Goal: Task Accomplishment & Management: Manage account settings

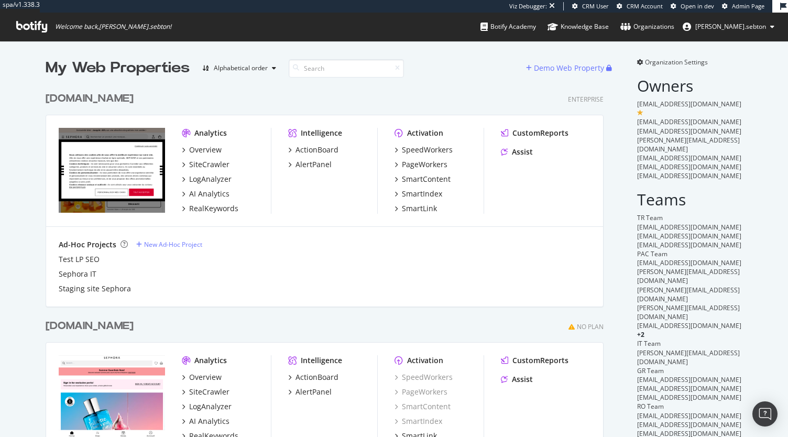
scroll to position [2528, 558]
click at [429, 150] on div "SpeedWorkers" at bounding box center [427, 150] width 51 height 10
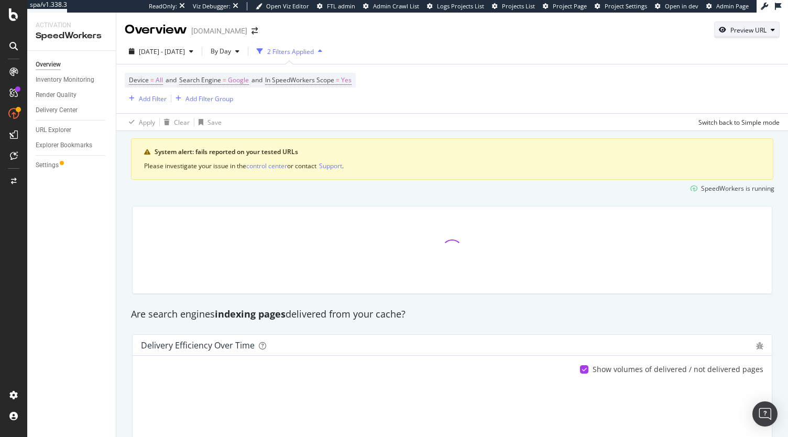
click at [750, 33] on div "Preview URL" at bounding box center [748, 30] width 36 height 9
click at [708, 75] on input "url" at bounding box center [706, 79] width 114 height 18
paste input "https://www.sephora.fr/p/12h-retractable-eyeliner-waterproof---crayon-yeux-retr…"
type input "https://www.sephora.fr/p/12h-retractable-eyeliner-waterproof---crayon-yeux-retr…"
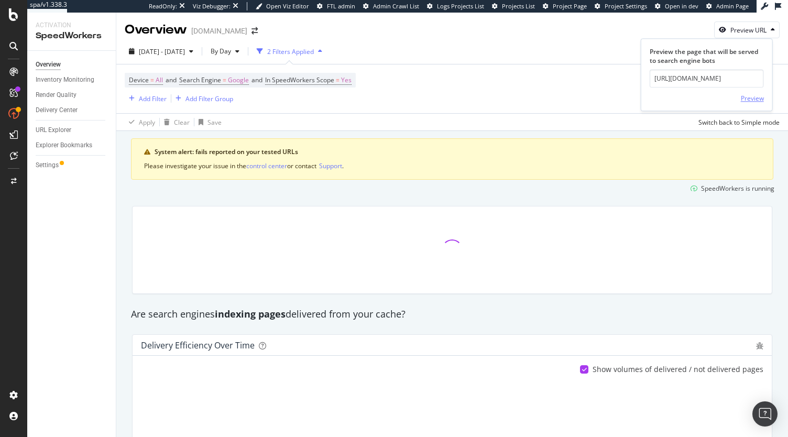
click at [750, 94] on div "Preview" at bounding box center [751, 98] width 23 height 9
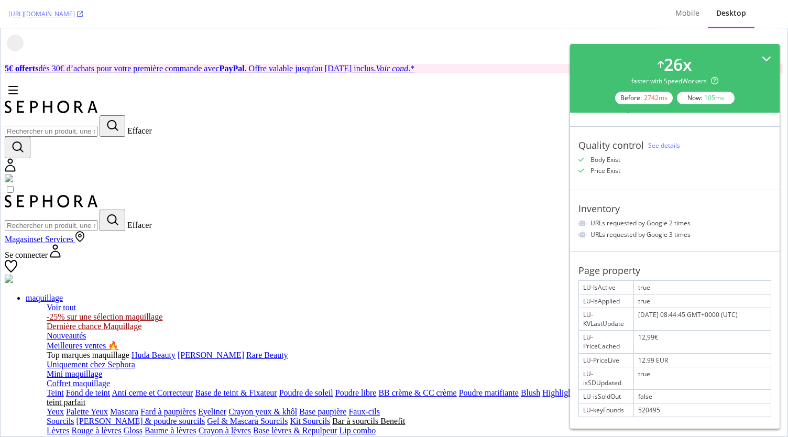
click at [761, 59] on icon at bounding box center [765, 58] width 9 height 9
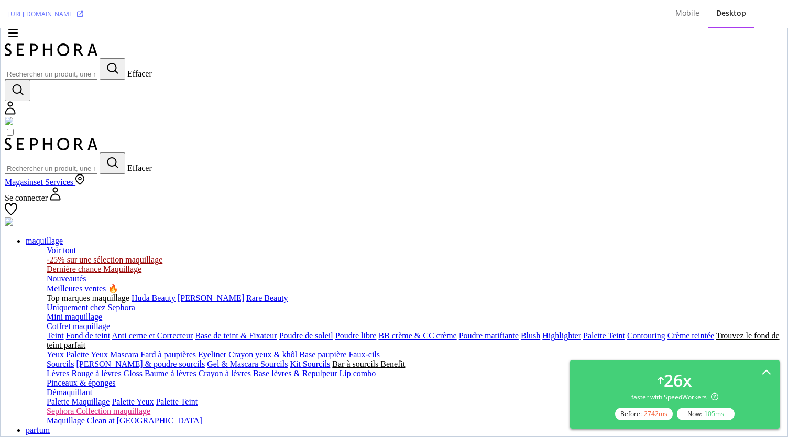
scroll to position [62, 0]
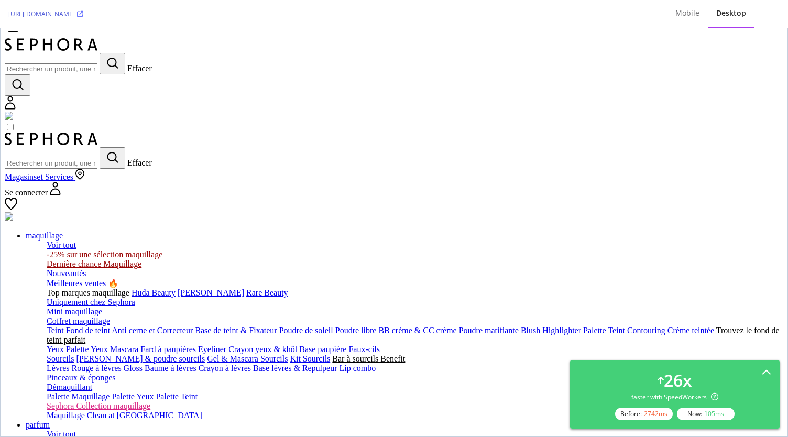
click at [83, 13] on icon at bounding box center [80, 14] width 6 height 6
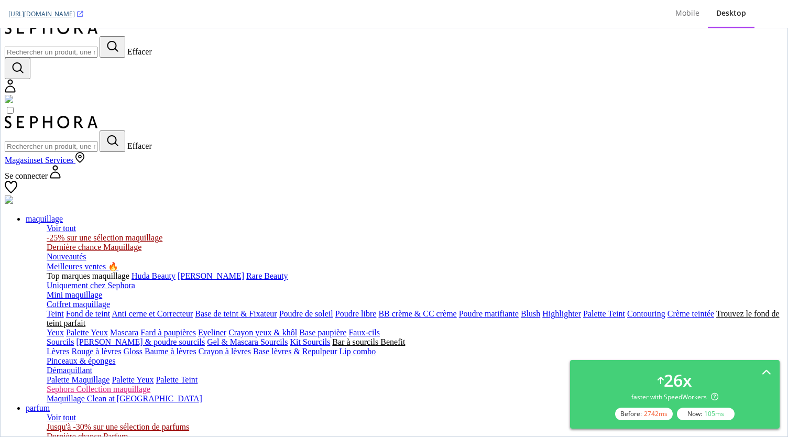
scroll to position [0, 0]
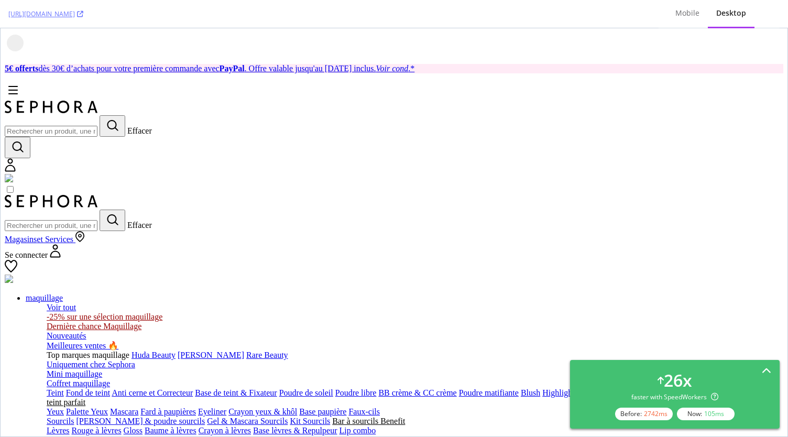
click at [763, 369] on icon at bounding box center [765, 371] width 9 height 9
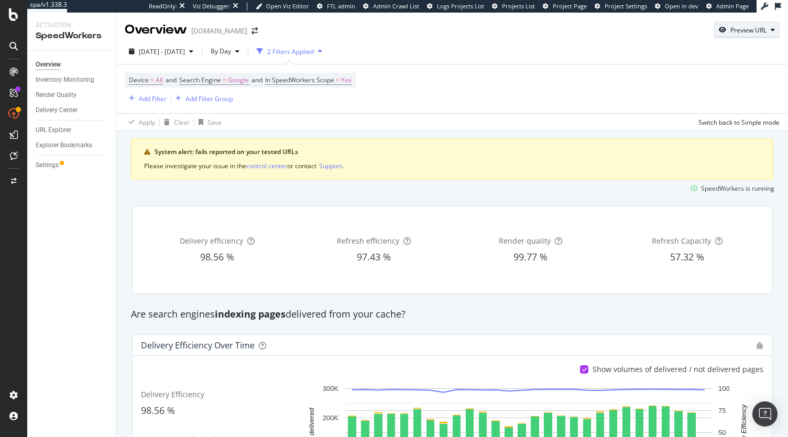
click at [752, 29] on div "Preview URL" at bounding box center [748, 30] width 36 height 9
click at [704, 77] on input "url" at bounding box center [706, 79] width 114 height 18
paste input "https://www.sephora.fr/p/private-blend-lost-cherry---eau-de-parfum-486975.html"
type input "https://www.sephora.fr/p/private-blend-lost-cherry---eau-de-parfum-486975.html"
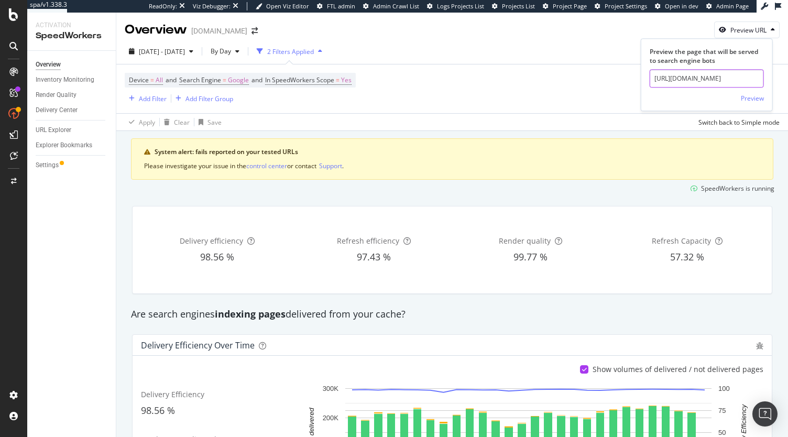
click button "Preview" at bounding box center [751, 98] width 23 height 17
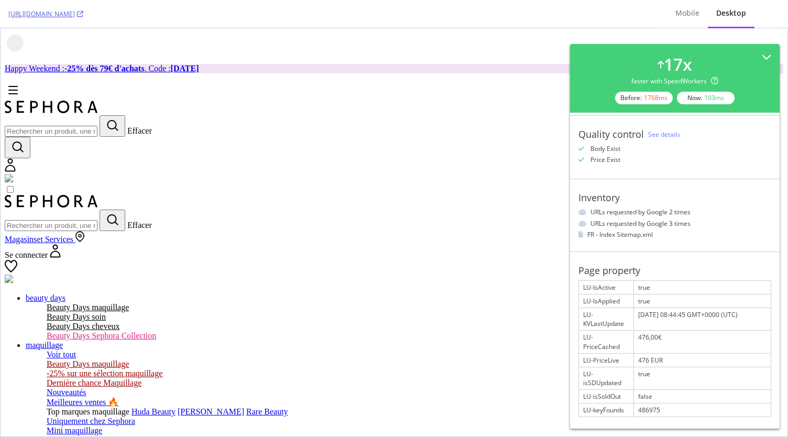
click at [83, 10] on link "https://www.sephora.fr/p/private-blend-lost-cherry---eau-de-parfum-486975.html" at bounding box center [45, 13] width 75 height 9
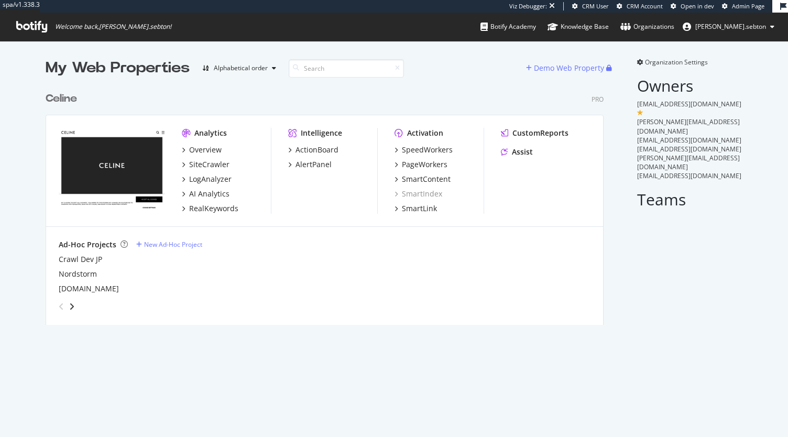
scroll to position [428, 771]
click at [429, 152] on div "SpeedWorkers" at bounding box center [427, 150] width 51 height 10
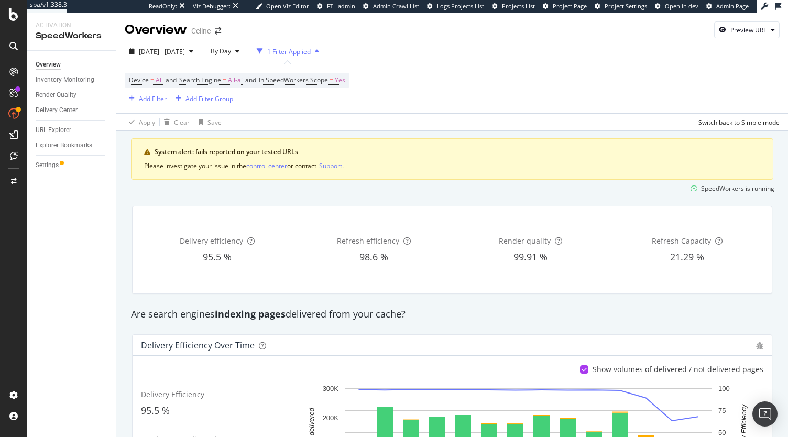
click at [56, 159] on div "Settings" at bounding box center [76, 165] width 80 height 15
click at [53, 161] on div "Settings" at bounding box center [47, 165] width 23 height 11
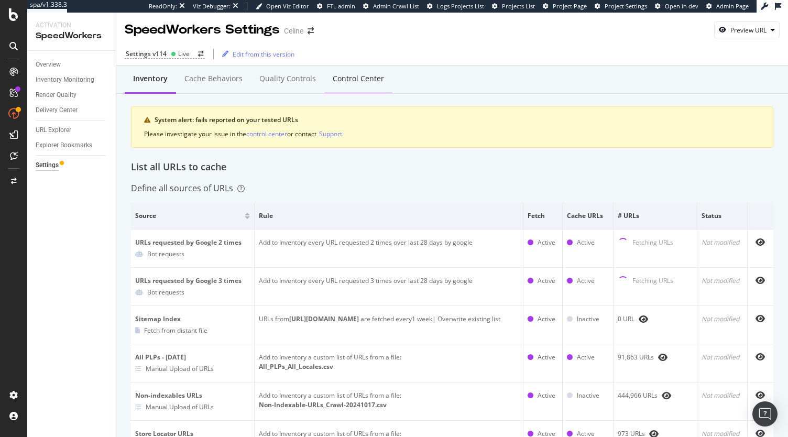
click at [351, 85] on div "Control Center" at bounding box center [358, 79] width 68 height 29
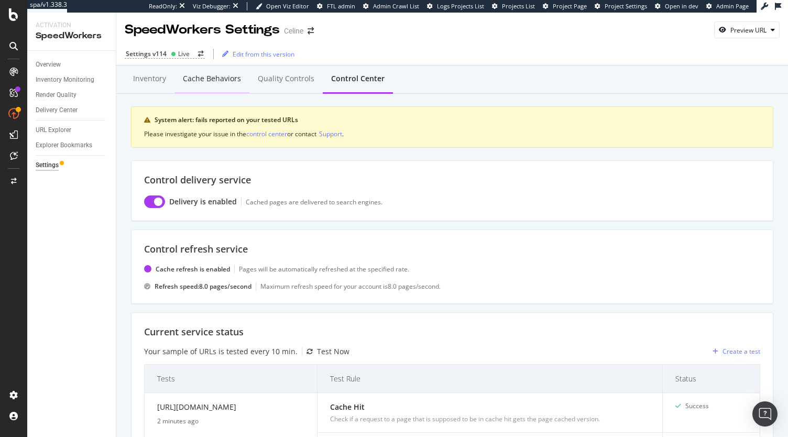
click at [207, 86] on div "Cache behaviors" at bounding box center [211, 79] width 75 height 29
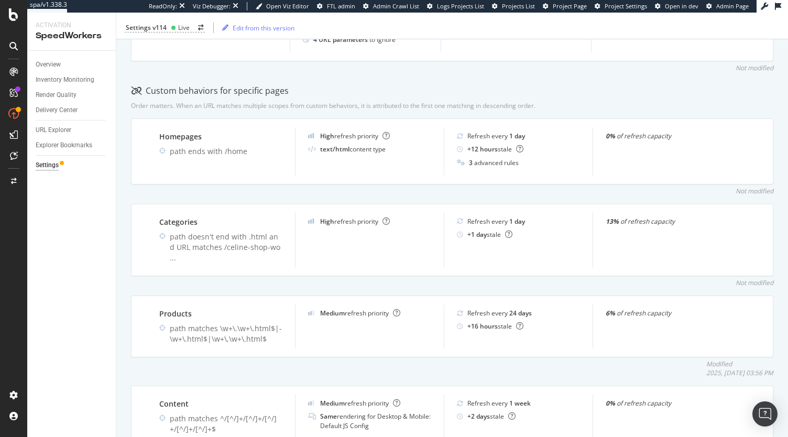
scroll to position [353, 0]
click at [158, 26] on div "Settings v114" at bounding box center [146, 27] width 41 height 9
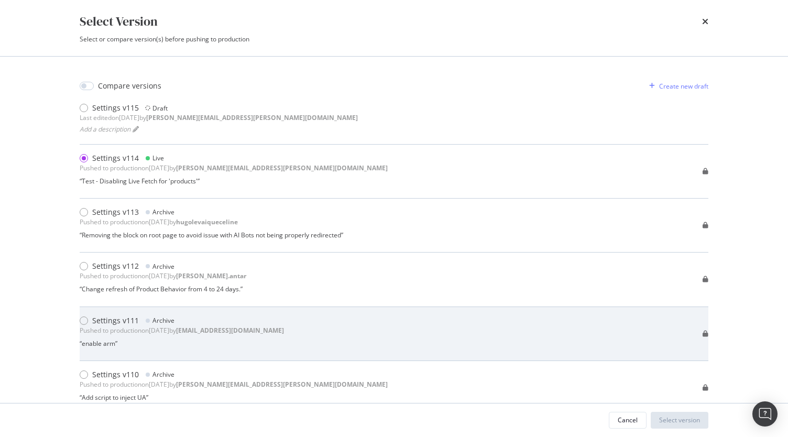
scroll to position [9, 0]
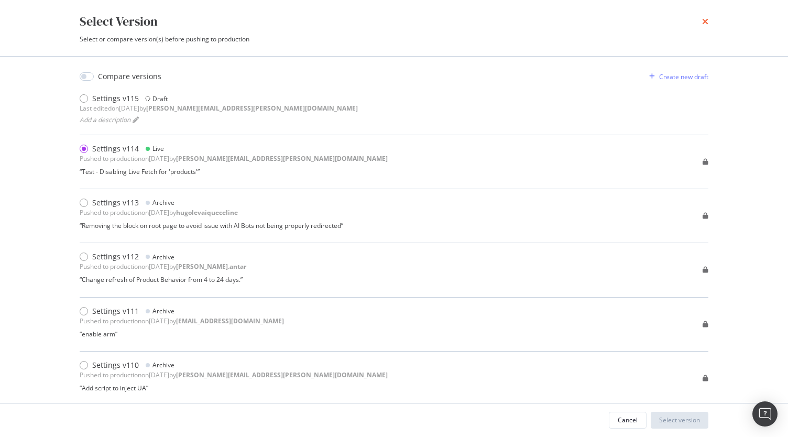
click at [706, 21] on icon "times" at bounding box center [705, 21] width 6 height 8
